Goal: Navigation & Orientation: Find specific page/section

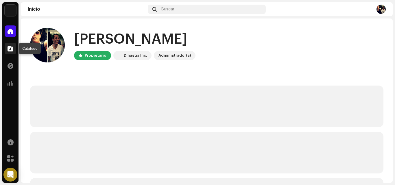
click at [14, 52] on div at bounding box center [11, 49] width 12 height 12
click at [13, 62] on div at bounding box center [11, 66] width 12 height 12
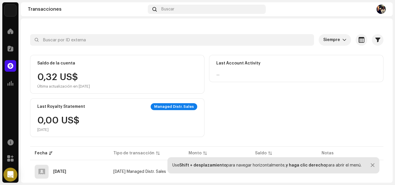
scroll to position [29, 0]
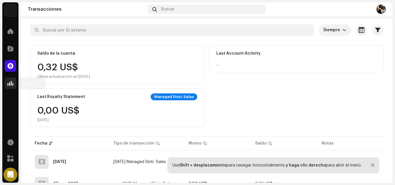
click at [8, 78] on div at bounding box center [11, 83] width 12 height 12
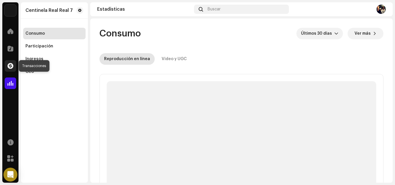
click at [9, 68] on span at bounding box center [11, 66] width 6 height 5
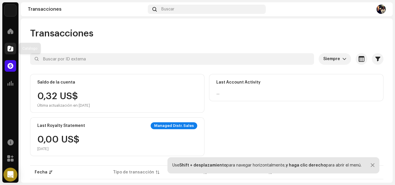
click at [12, 45] on div at bounding box center [11, 49] width 12 height 12
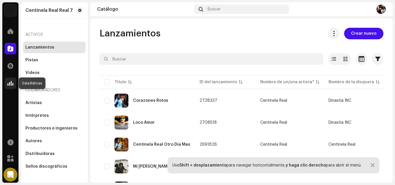
click at [10, 81] on span at bounding box center [11, 83] width 6 height 5
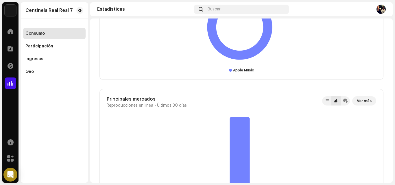
scroll to position [578, 0]
